Goal: Task Accomplishment & Management: Manage account settings

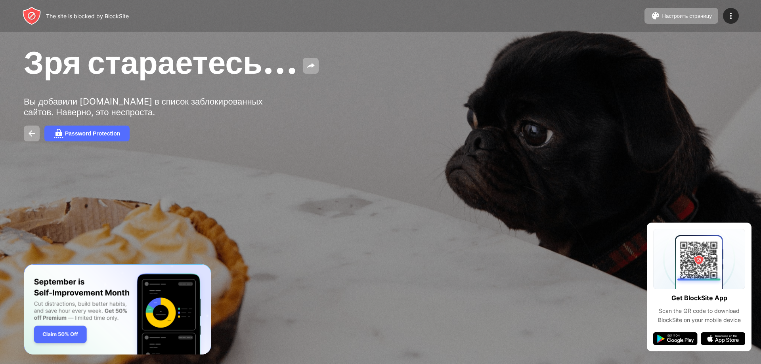
click at [714, 53] on div "Зря стараетесь… Вы добавили youtube.com в список заблокированных сайтов. Наверн…" at bounding box center [380, 92] width 761 height 184
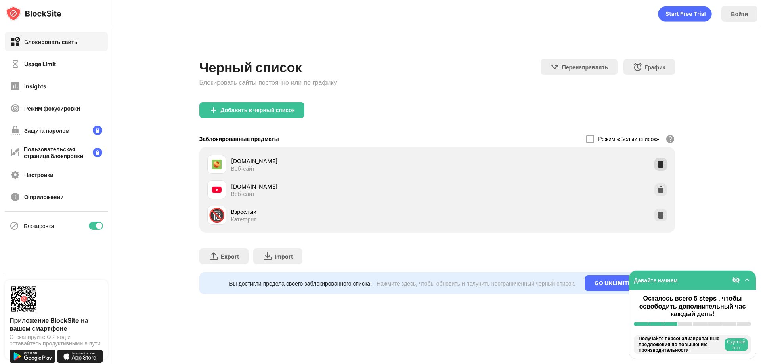
click at [658, 164] on img at bounding box center [660, 164] width 8 height 8
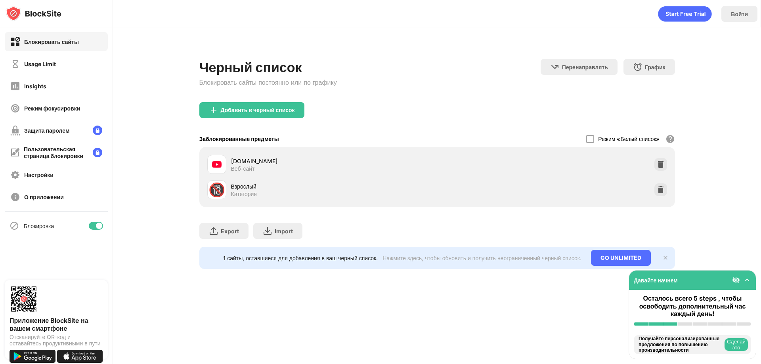
drag, startPoint x: 715, startPoint y: 130, endPoint x: 589, endPoint y: 107, distance: 128.1
click at [715, 130] on div "Черный список Блокировать сайты постоянно или по графику Перенаправлять Нажмите…" at bounding box center [437, 159] width 648 height 264
